Goal: Task Accomplishment & Management: Use online tool/utility

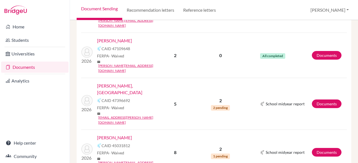
scroll to position [421, 0]
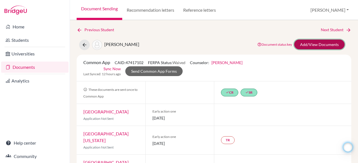
click at [315, 47] on link "Add/View Documents" at bounding box center [319, 45] width 50 height 10
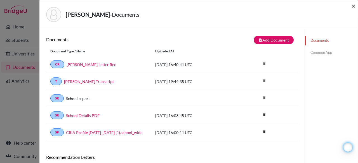
click at [353, 8] on span "×" at bounding box center [353, 6] width 4 height 8
